Goal: Task Accomplishment & Management: Manage account settings

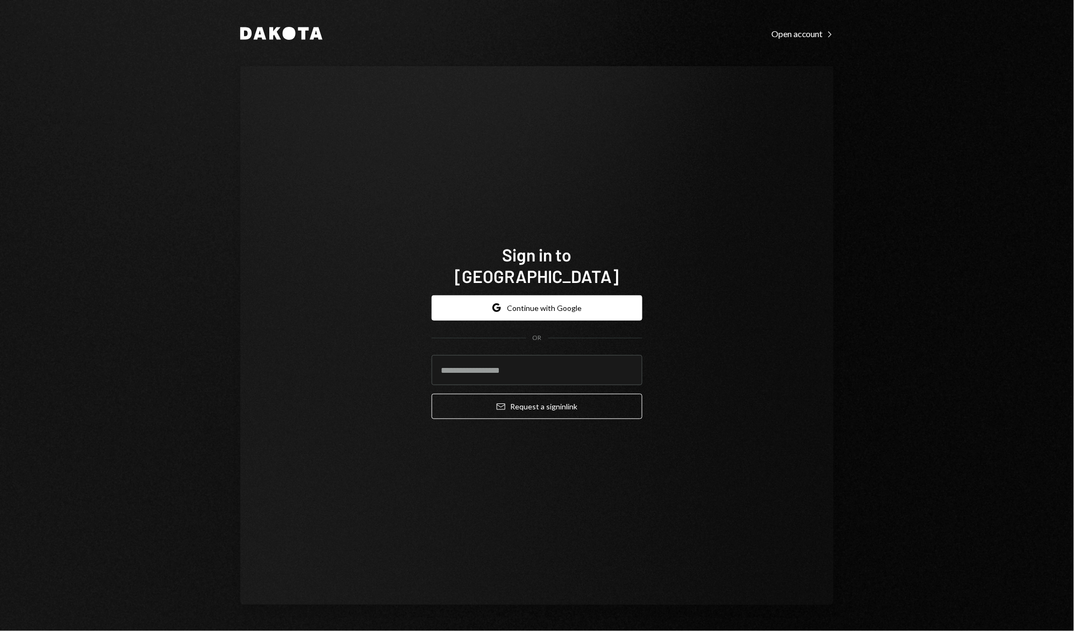
click at [560, 287] on div "Google Continue with Google OR Email Request a sign in link" at bounding box center [537, 357] width 211 height 141
click at [555, 295] on button "Google Continue with Google" at bounding box center [537, 307] width 211 height 25
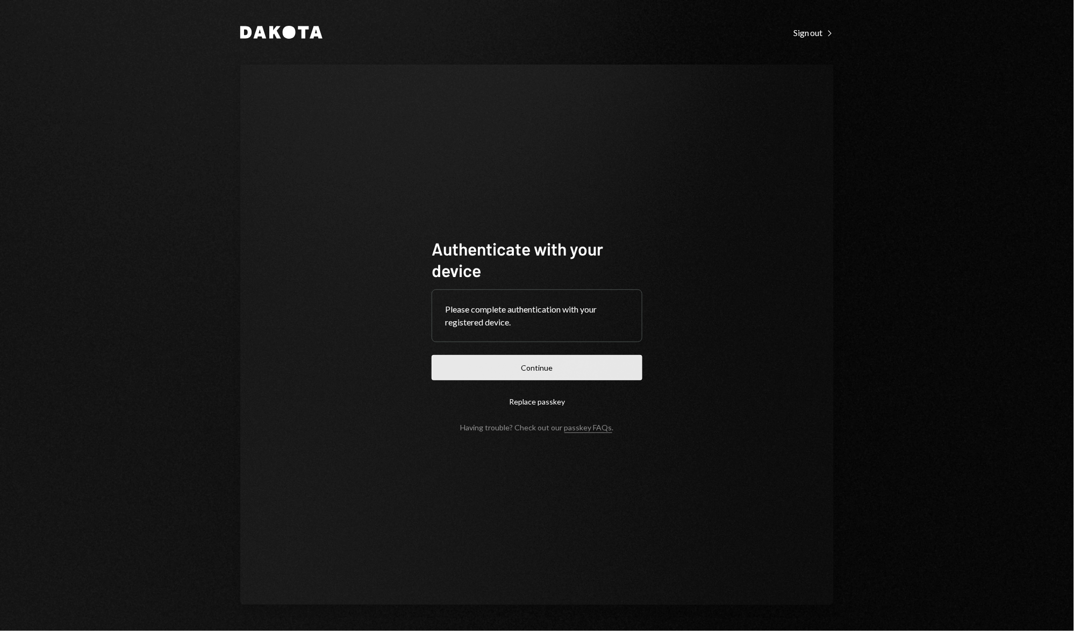
click at [442, 362] on button "Continue" at bounding box center [537, 367] width 211 height 25
